Goal: Book appointment/travel/reservation

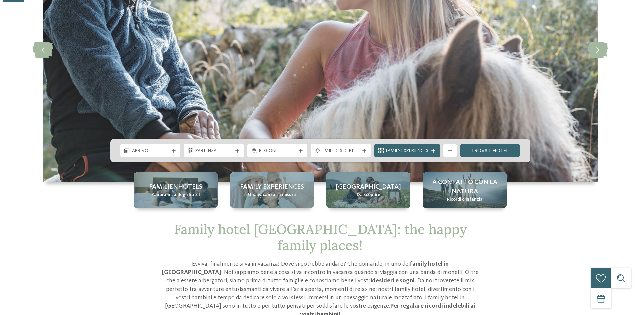
scroll to position [133, 0]
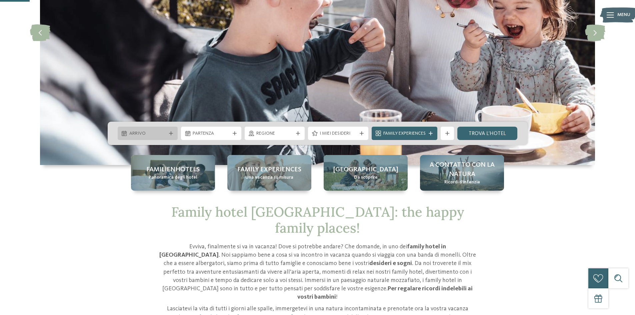
click at [152, 133] on span "Arrivo" at bounding box center [147, 133] width 37 height 7
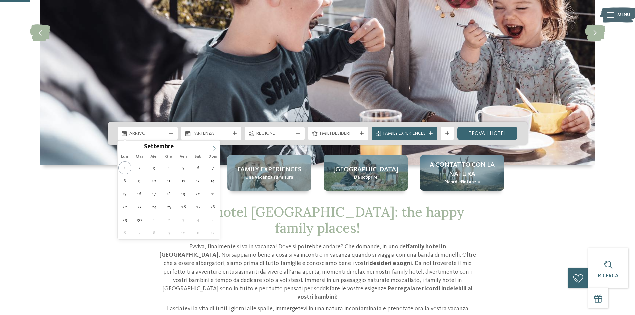
click at [211, 147] on span at bounding box center [214, 146] width 11 height 11
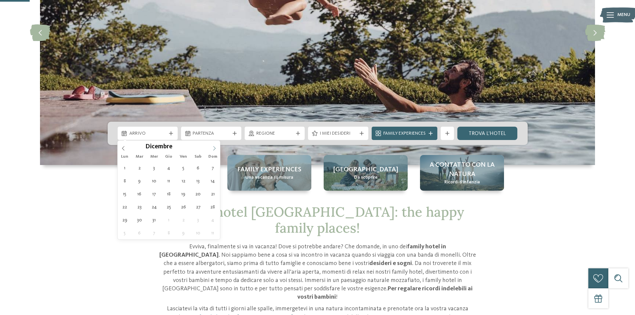
click at [211, 147] on span at bounding box center [214, 146] width 11 height 11
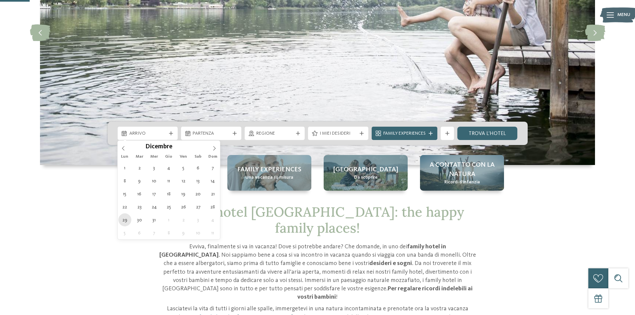
type div "[DATE]"
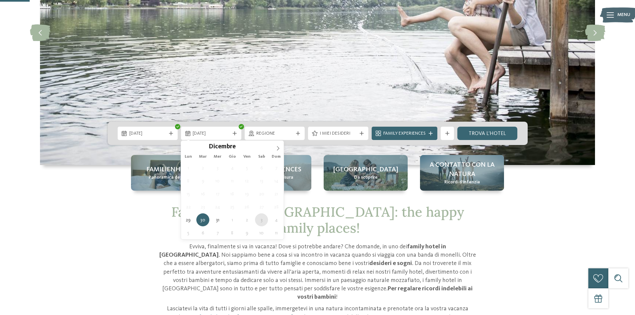
type div "[DATE]"
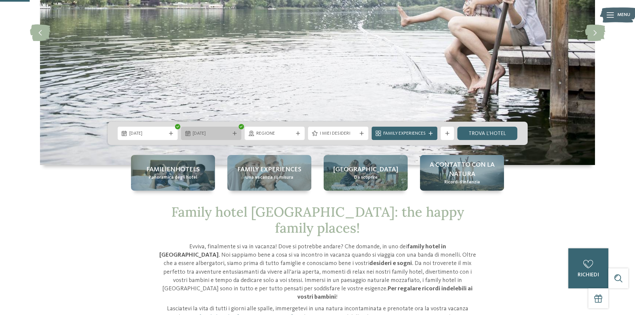
click at [233, 131] on div "[DATE]" at bounding box center [211, 133] width 60 height 13
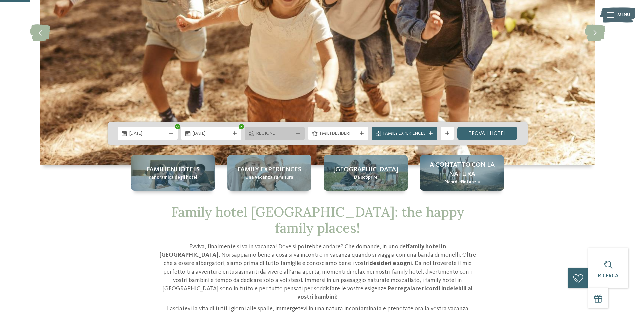
click at [289, 132] on span "Regione" at bounding box center [274, 133] width 37 height 7
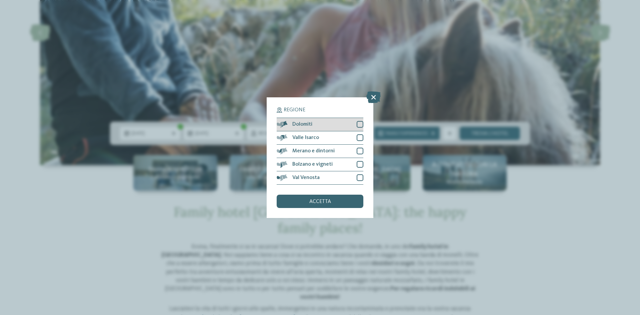
click at [290, 122] on div "Dolomiti" at bounding box center [320, 124] width 87 height 13
click at [292, 196] on div "accetta" at bounding box center [320, 201] width 87 height 13
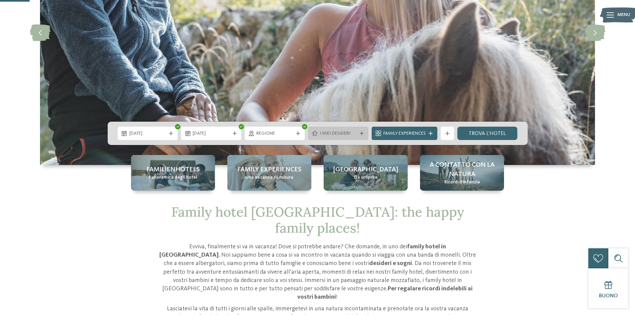
click at [329, 133] on span "I miei desideri" at bounding box center [338, 133] width 37 height 7
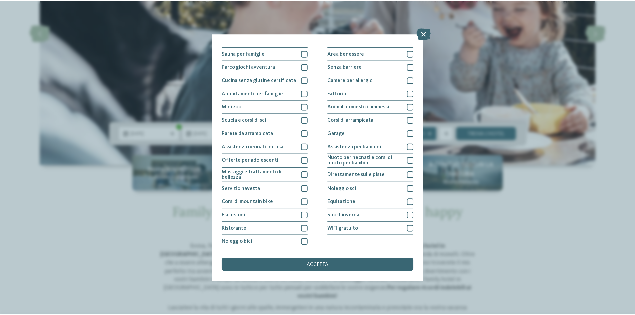
scroll to position [35, 0]
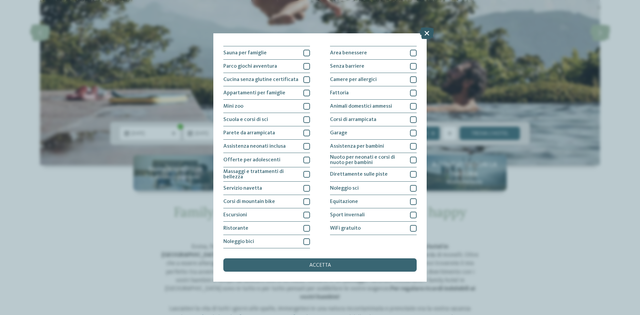
click at [427, 31] on icon at bounding box center [427, 33] width 14 height 12
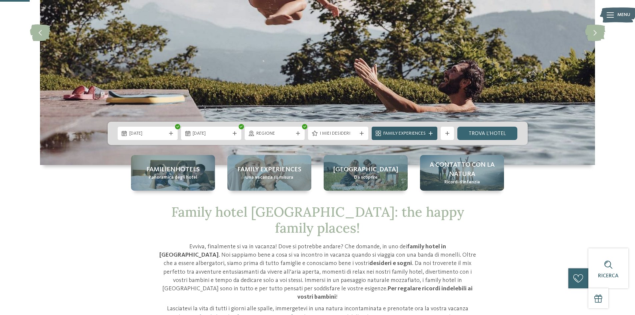
click at [427, 134] on div "Family Experiences" at bounding box center [405, 133] width 46 height 7
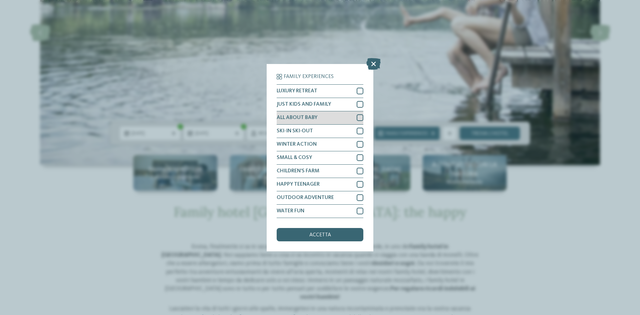
click at [350, 116] on div "ALL ABOUT BABY" at bounding box center [320, 117] width 87 height 13
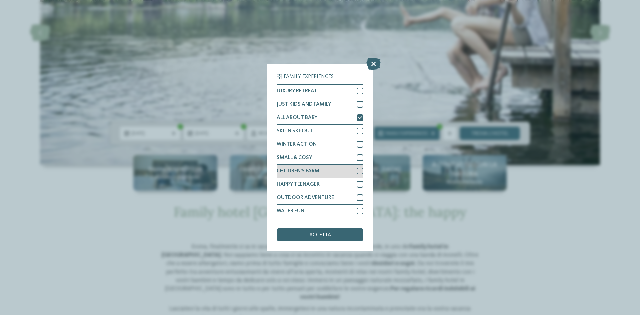
click at [359, 169] on div at bounding box center [360, 171] width 7 height 7
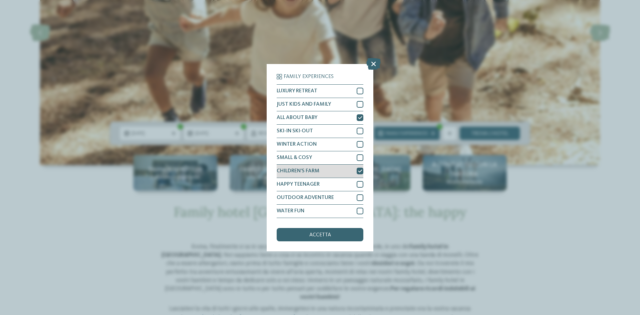
click at [359, 169] on div at bounding box center [360, 171] width 7 height 7
click at [359, 234] on div "accetta" at bounding box center [320, 234] width 87 height 13
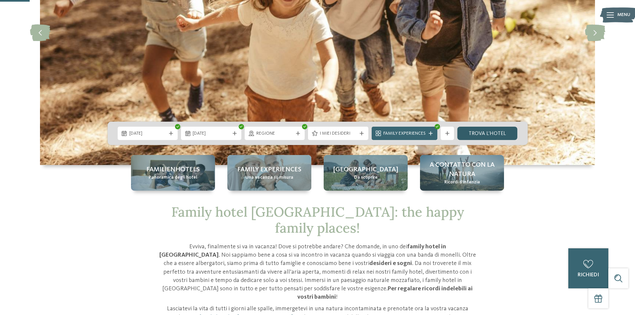
click at [472, 133] on link "trova l’hotel" at bounding box center [487, 133] width 60 height 13
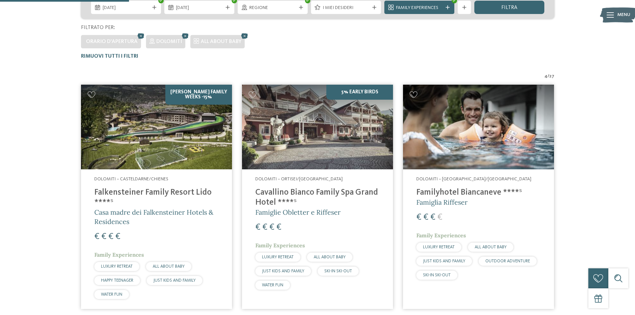
scroll to position [152, 0]
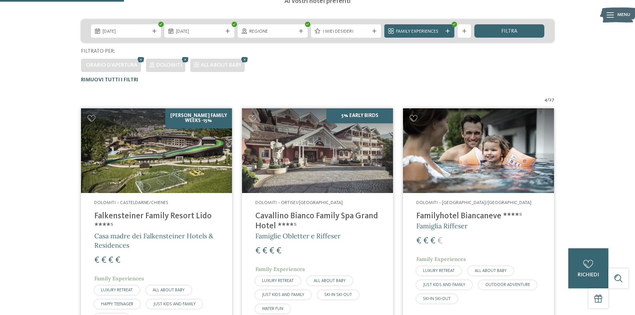
click at [329, 148] on img at bounding box center [317, 150] width 151 height 85
